Goal: Task Accomplishment & Management: Use online tool/utility

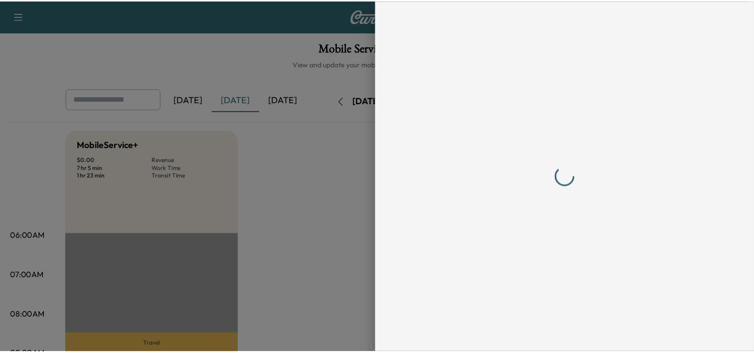
scroll to position [257, 0]
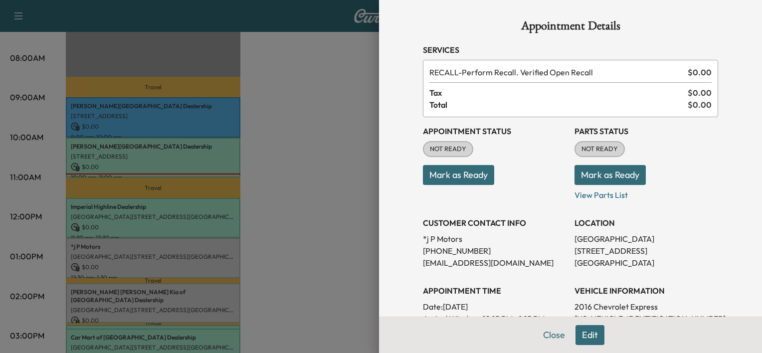
click at [468, 176] on button "Mark as Ready" at bounding box center [458, 175] width 71 height 20
click at [437, 177] on button "Mark as Ready" at bounding box center [458, 175] width 71 height 20
click at [317, 273] on div at bounding box center [381, 176] width 762 height 353
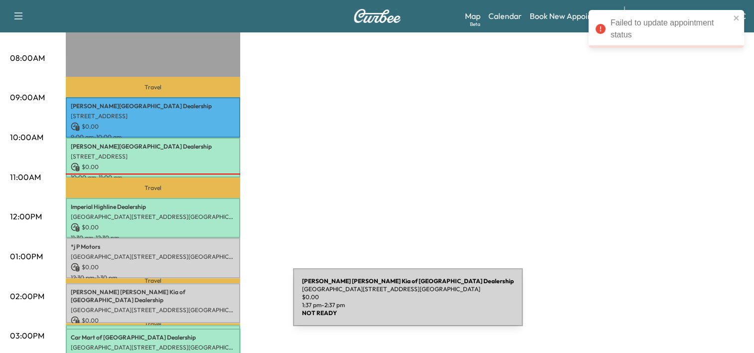
click at [218, 316] on p "$ 0.00" at bounding box center [153, 320] width 165 height 9
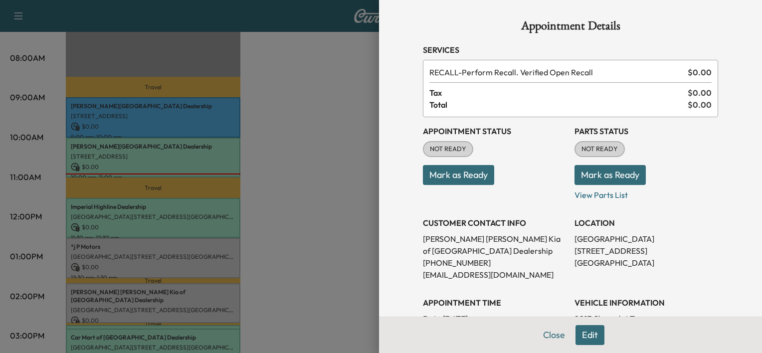
click at [447, 186] on div "Appointment Status NOT READY Mark as Ready" at bounding box center [495, 159] width 144 height 84
click at [447, 177] on button "Mark as Ready" at bounding box center [458, 175] width 71 height 20
click at [318, 192] on div at bounding box center [381, 176] width 762 height 353
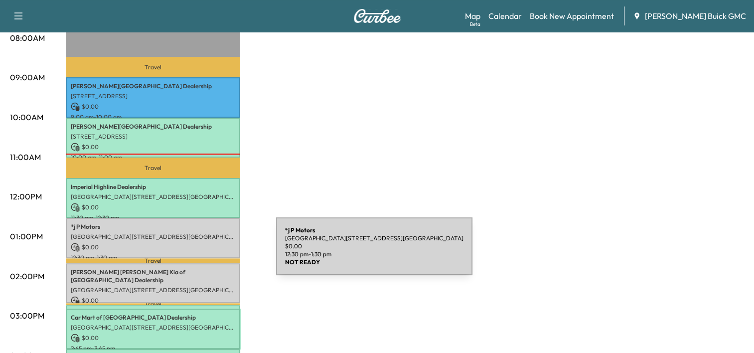
scroll to position [266, 0]
